Goal: Task Accomplishment & Management: Manage account settings

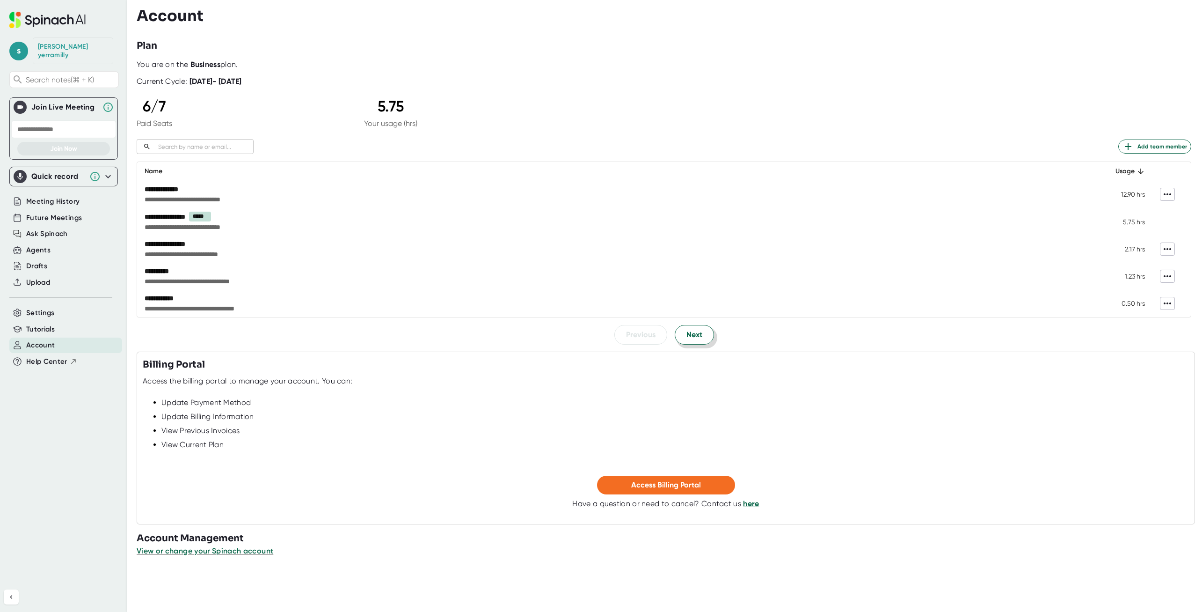
click at [691, 337] on span "Next" at bounding box center [695, 334] width 16 height 11
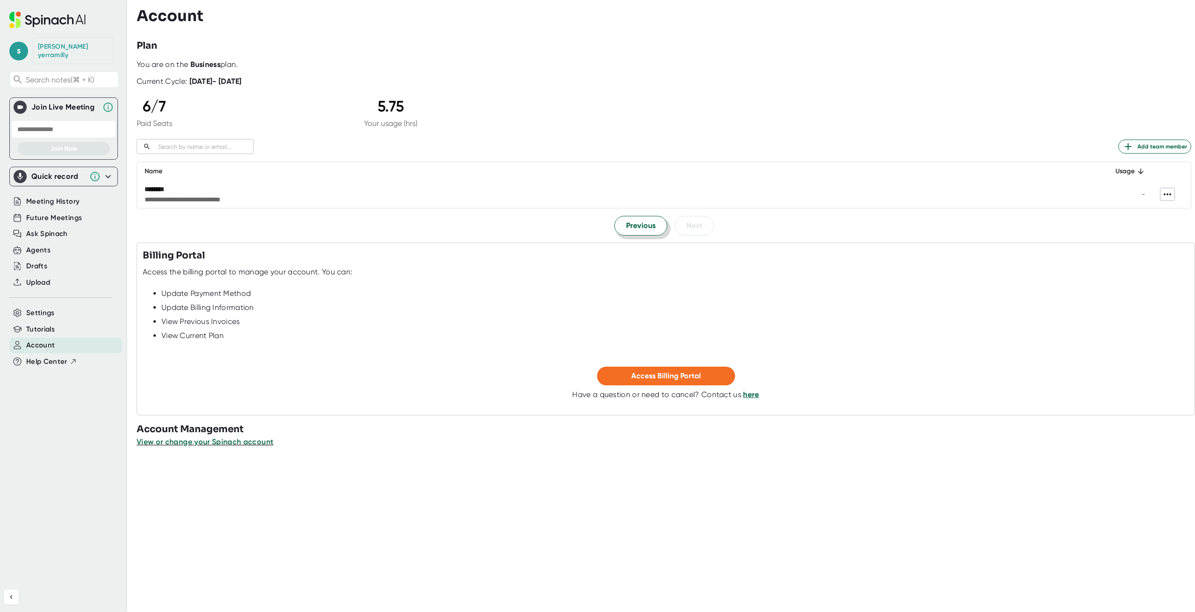
click at [635, 226] on span "Previous" at bounding box center [640, 225] width 29 height 11
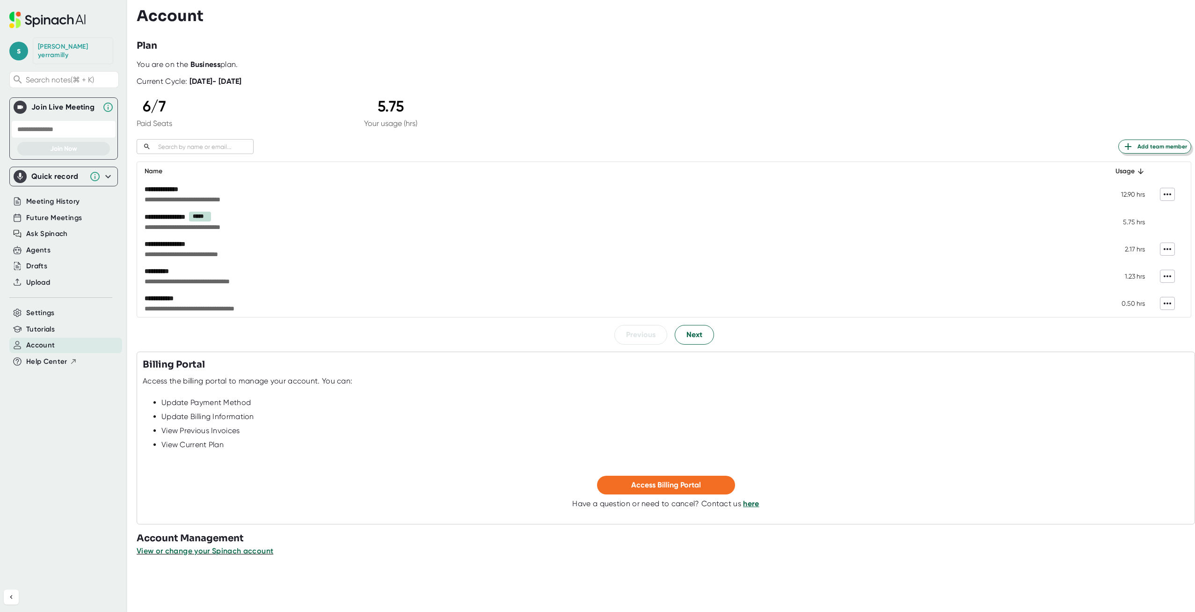
click at [1141, 145] on span "Add team member" at bounding box center [1155, 146] width 65 height 11
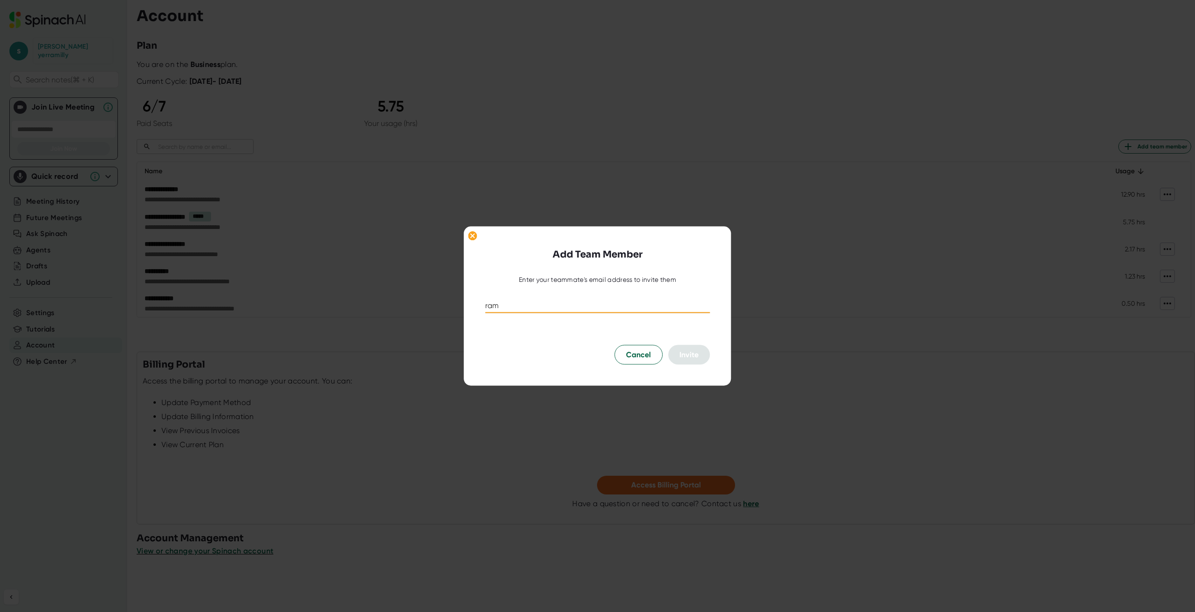
click at [554, 303] on input "ram" at bounding box center [597, 305] width 225 height 15
paste input "[EMAIL_ADDRESS][DOMAIN_NAME]"
type input "[EMAIL_ADDRESS][DOMAIN_NAME]"
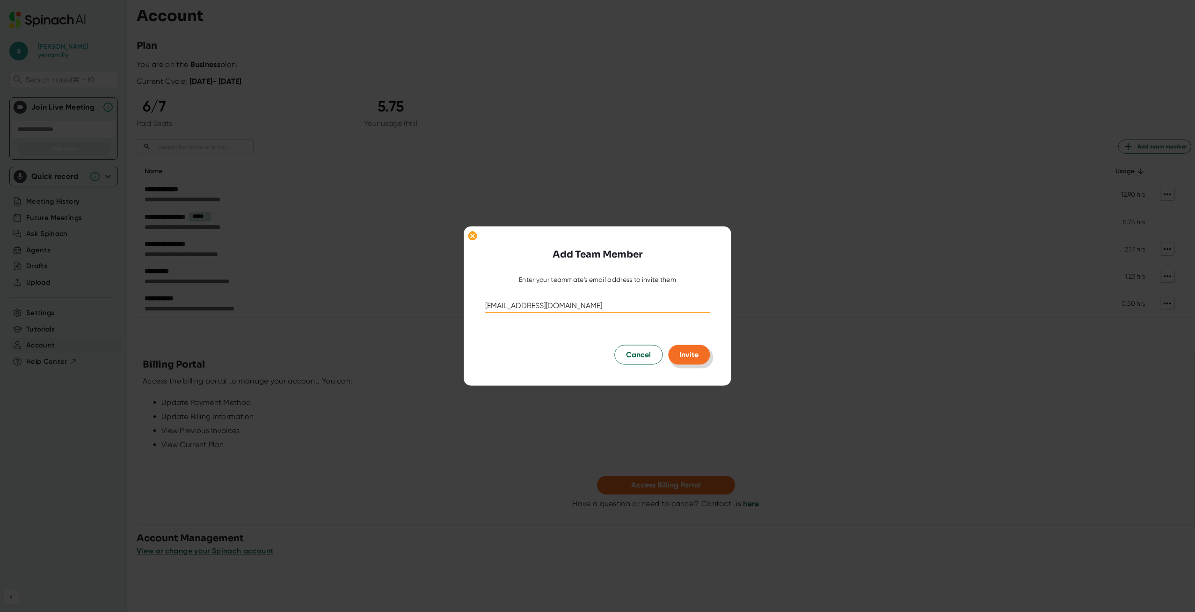
click at [689, 351] on span "Invite" at bounding box center [689, 354] width 19 height 9
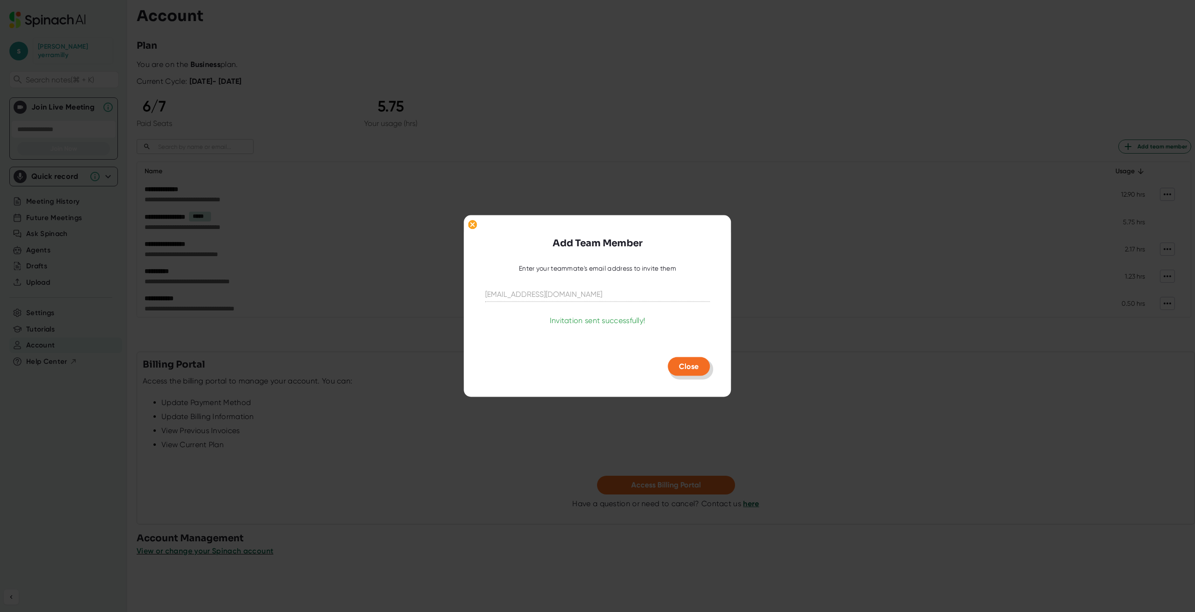
click at [685, 364] on span "Close" at bounding box center [689, 365] width 20 height 9
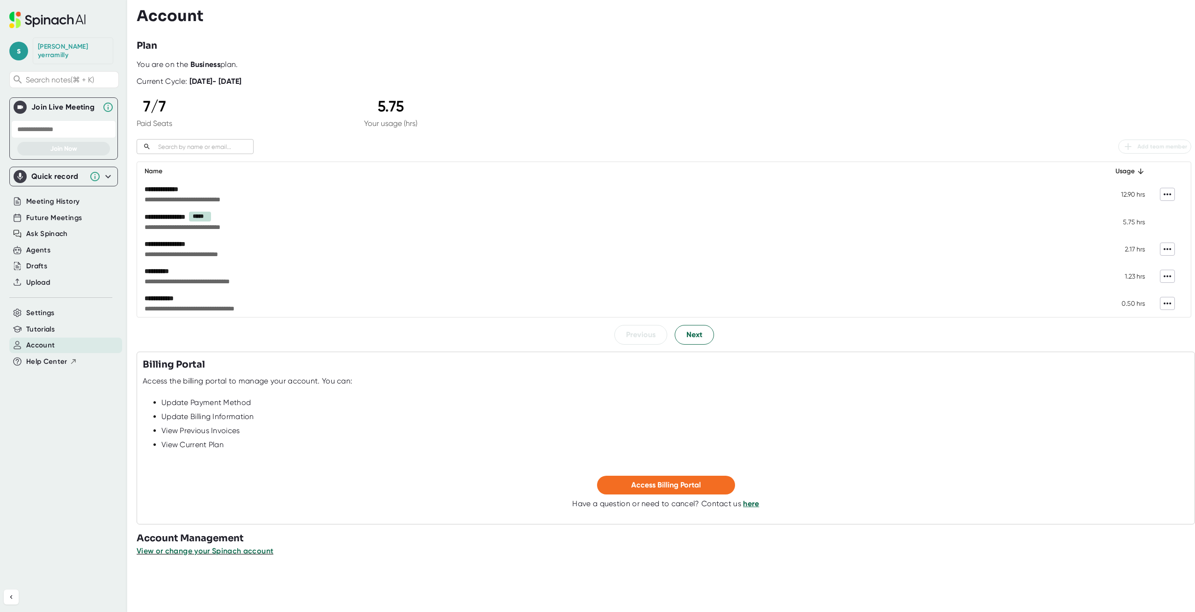
click at [704, 347] on div at bounding box center [666, 347] width 1059 height 7
click at [703, 339] on button "Next" at bounding box center [694, 335] width 39 height 20
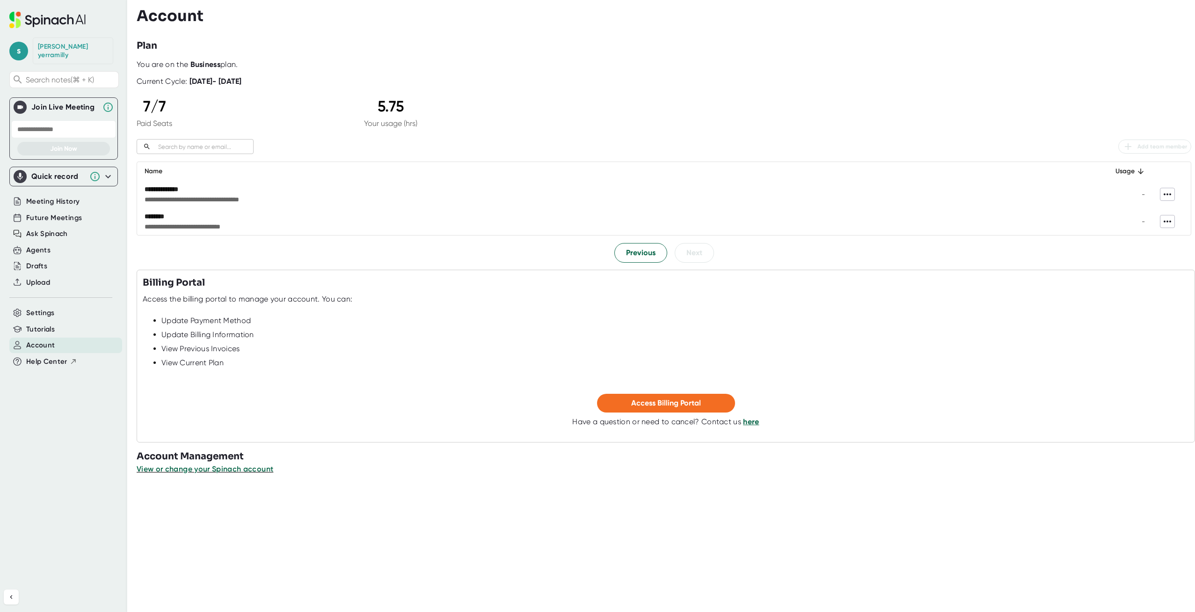
click at [638, 265] on div at bounding box center [666, 266] width 1059 height 7
click at [638, 259] on button "Previous" at bounding box center [641, 253] width 53 height 20
